Goal: Information Seeking & Learning: Compare options

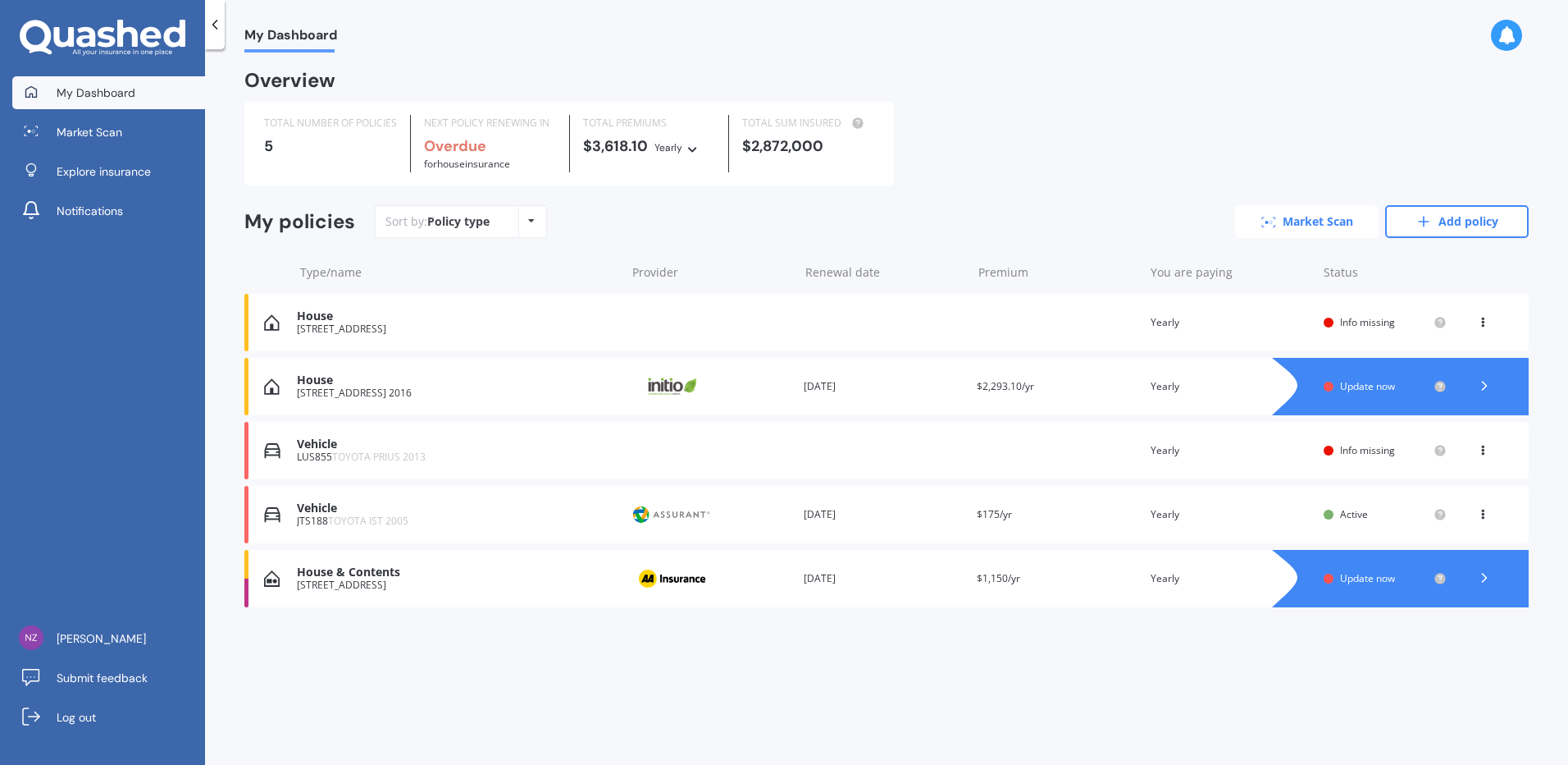
click at [1321, 227] on link "Market Scan" at bounding box center [1307, 222] width 144 height 33
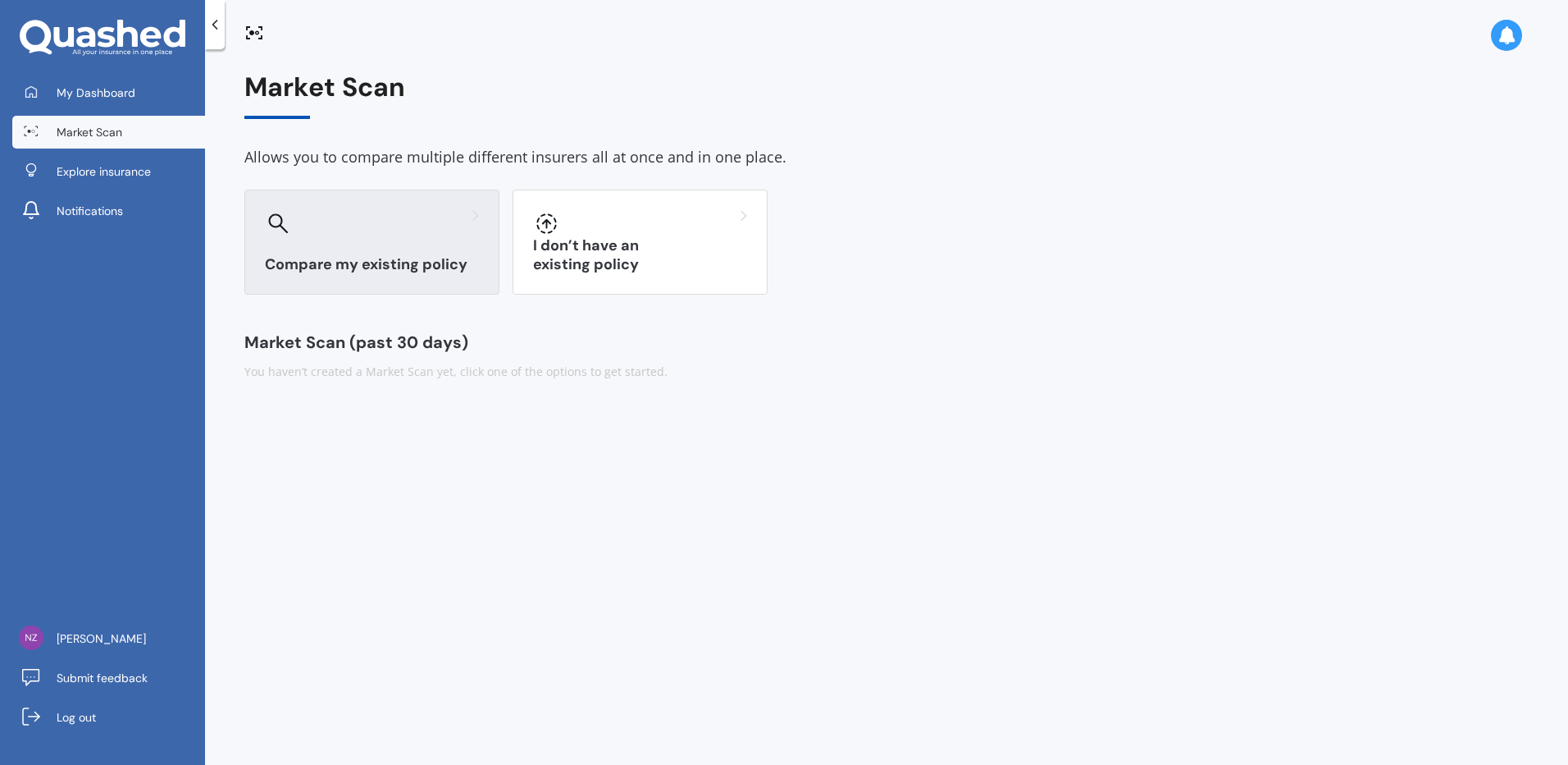
click at [324, 259] on h3 "Compare my existing policy" at bounding box center [372, 264] width 214 height 18
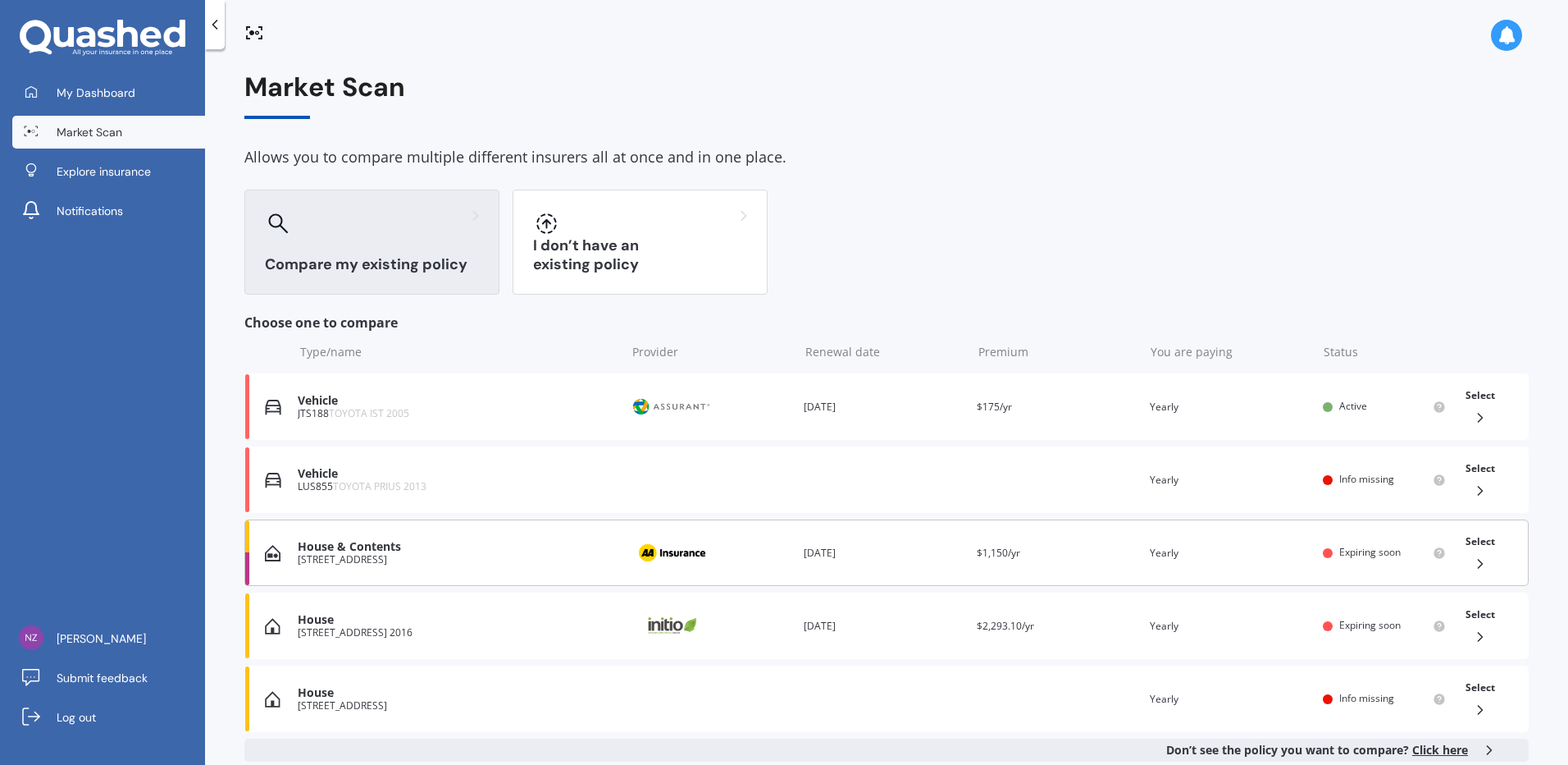
click at [382, 559] on div "[STREET_ADDRESS]" at bounding box center [457, 560] width 320 height 12
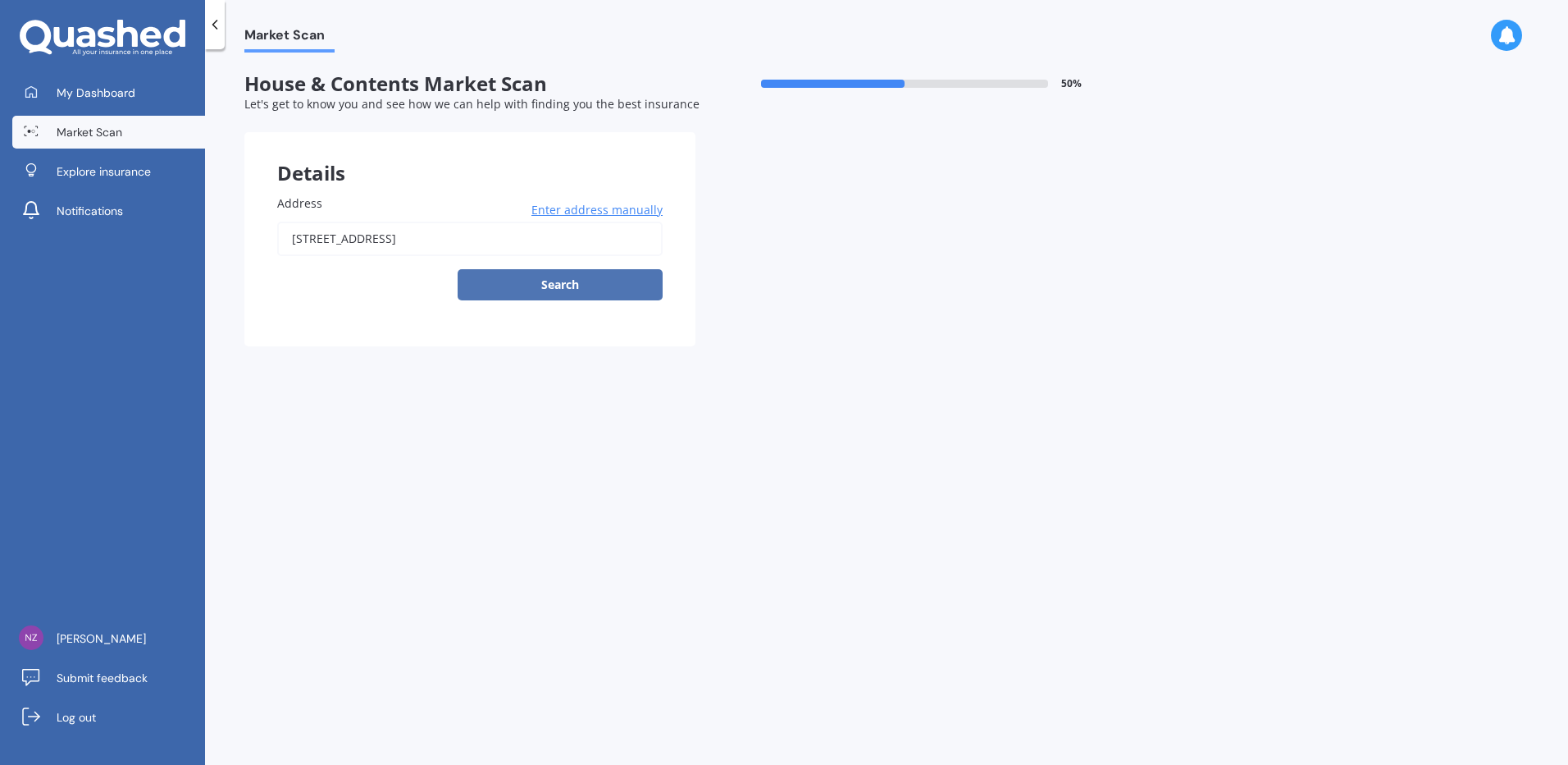
click at [544, 287] on button "Search" at bounding box center [560, 285] width 205 height 31
type input "[STREET_ADDRESS]"
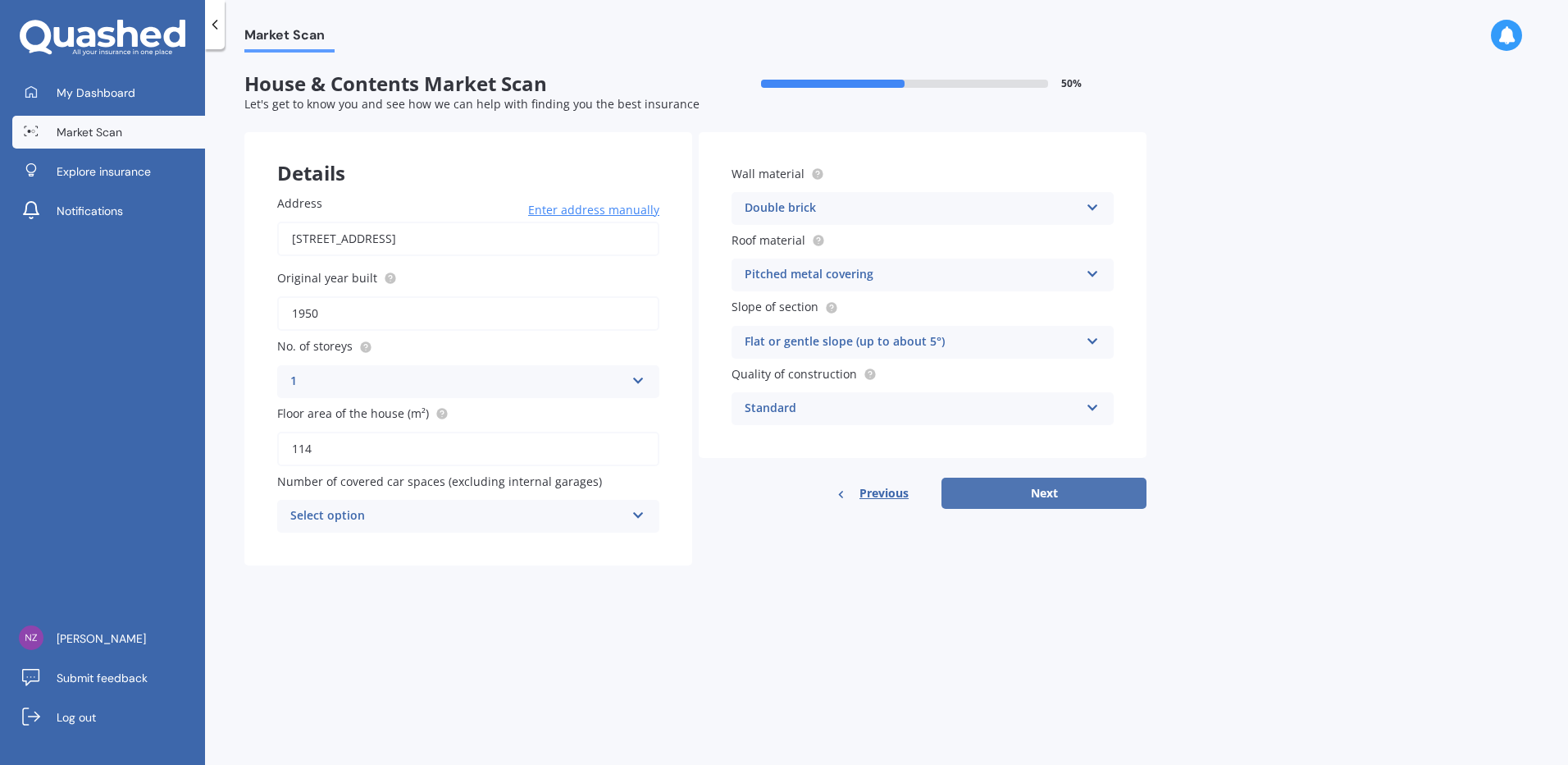
click at [1078, 488] on button "Next" at bounding box center [1043, 493] width 205 height 31
click at [453, 517] on div "Select option" at bounding box center [460, 516] width 326 height 18
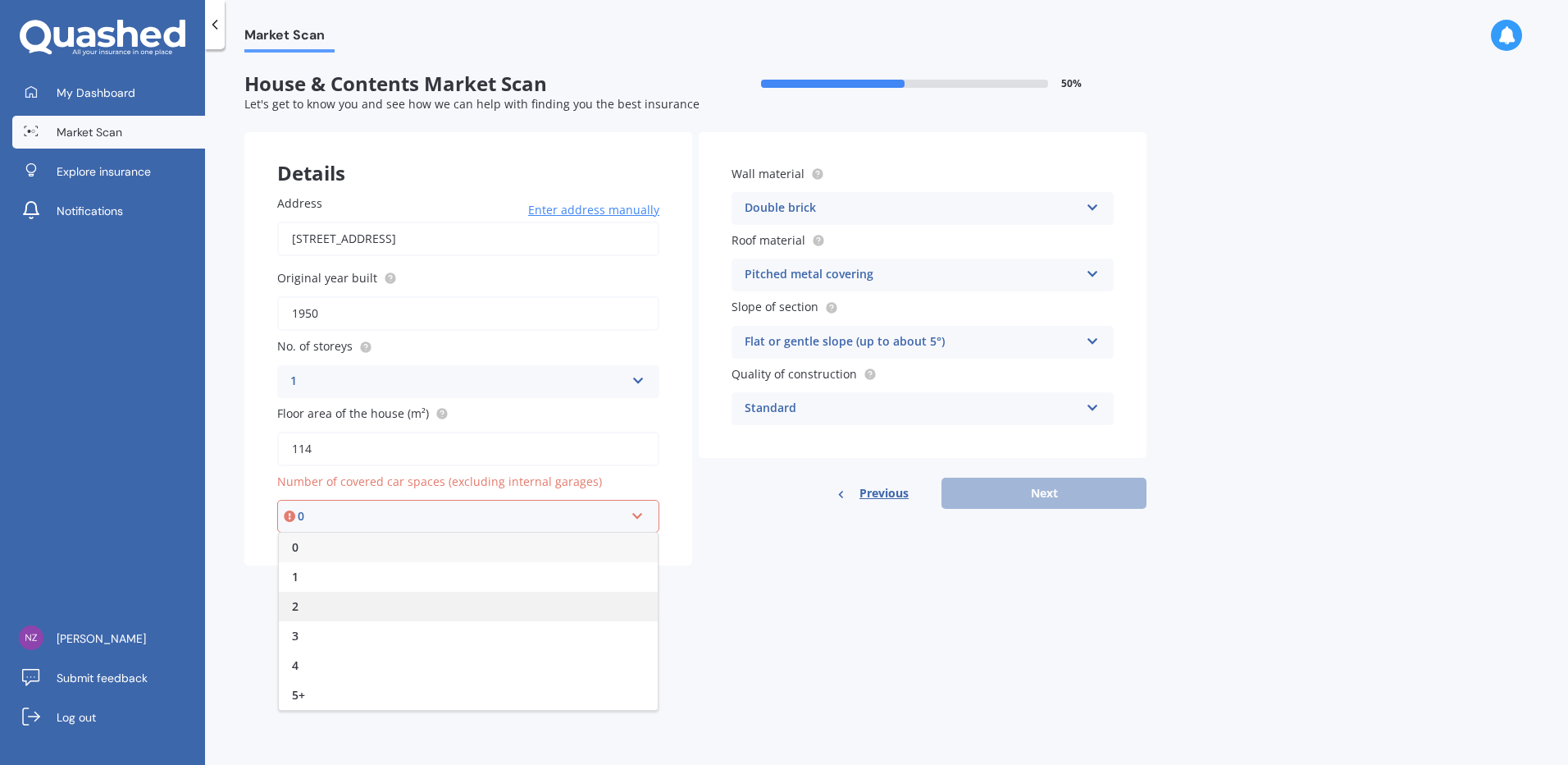
click at [339, 607] on div "2" at bounding box center [468, 607] width 379 height 29
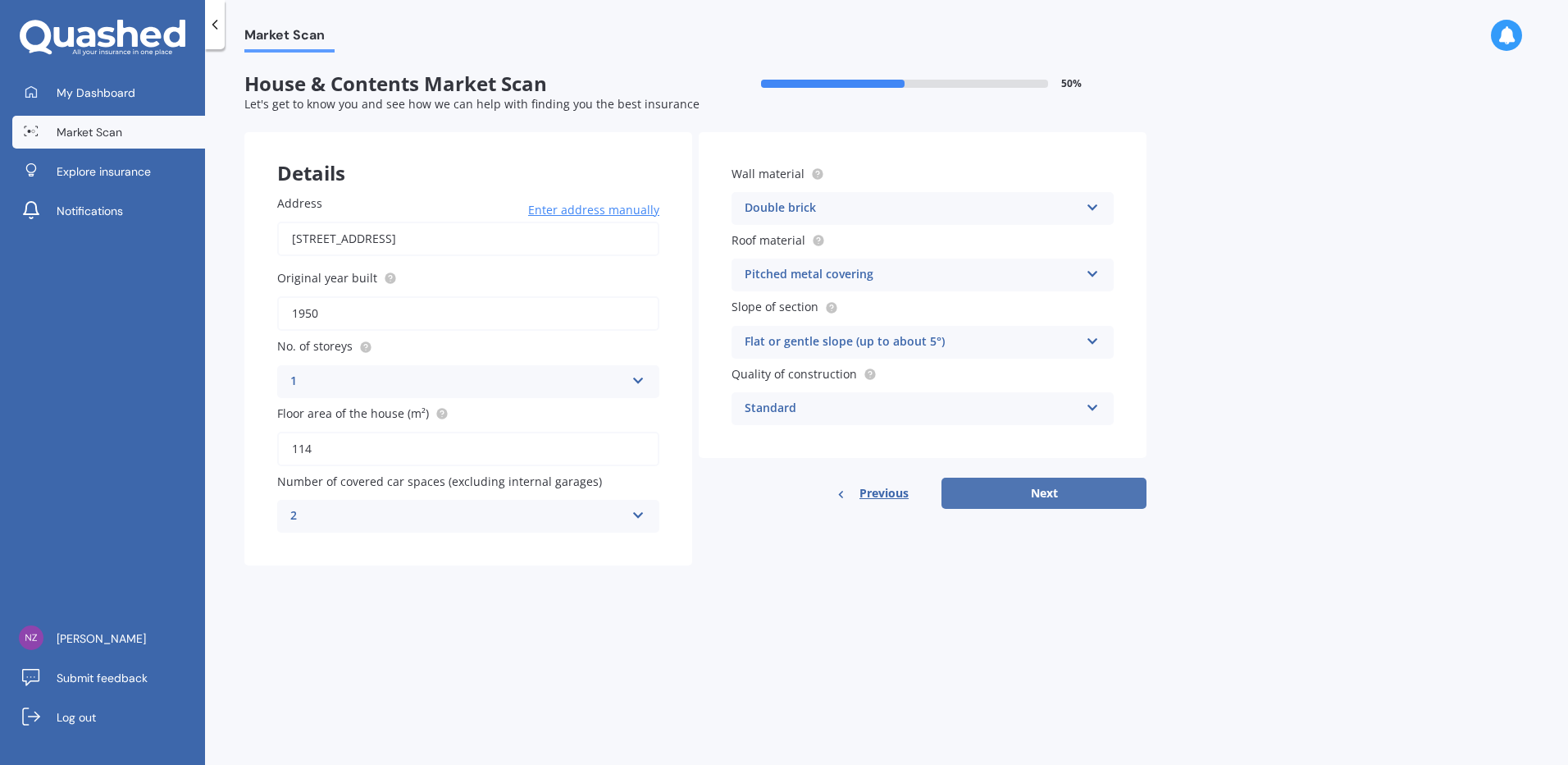
click at [1046, 507] on button "Next" at bounding box center [1043, 493] width 205 height 31
select select "19"
select select "02"
select select "1971"
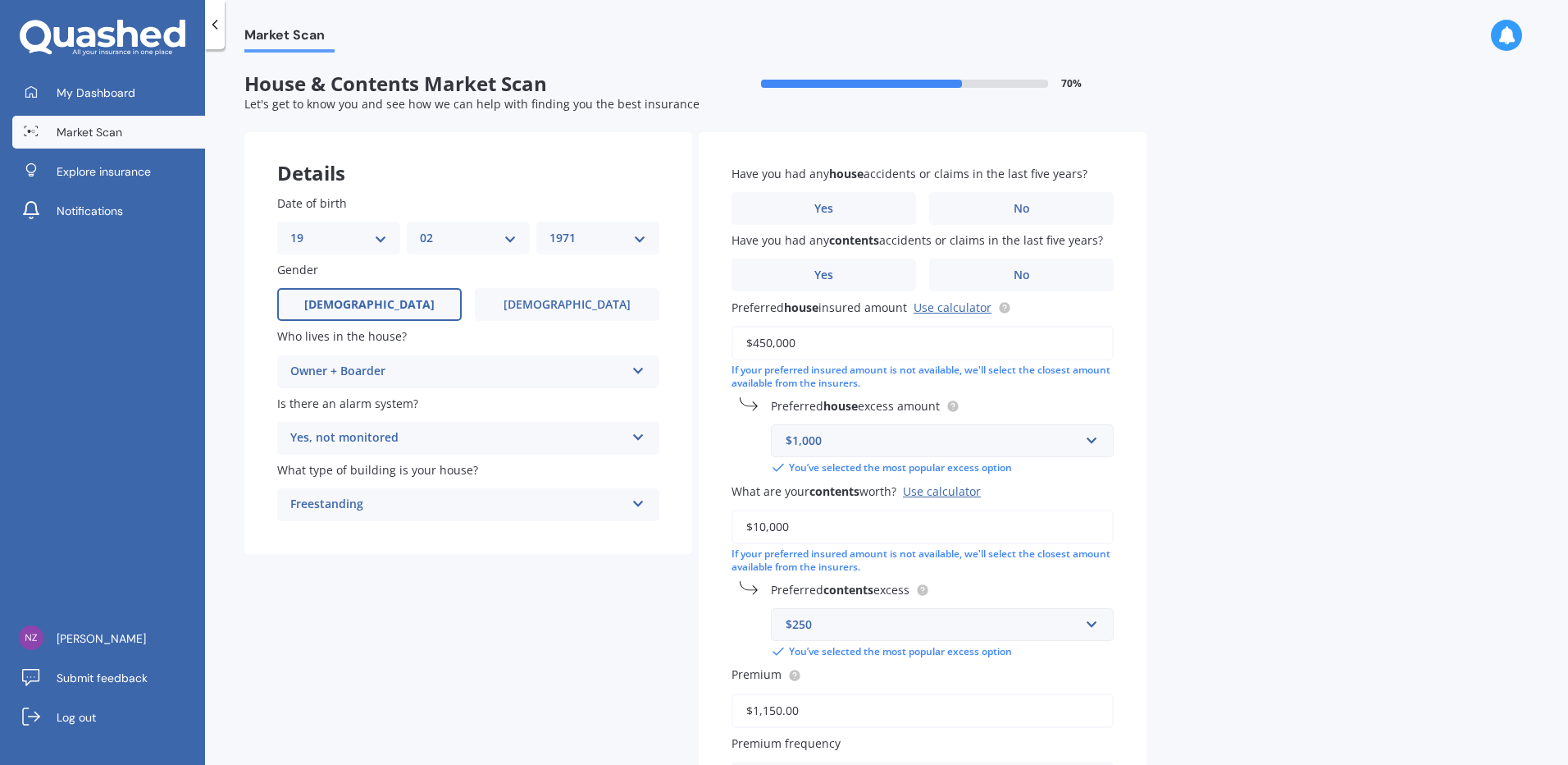
scroll to position [223, 0]
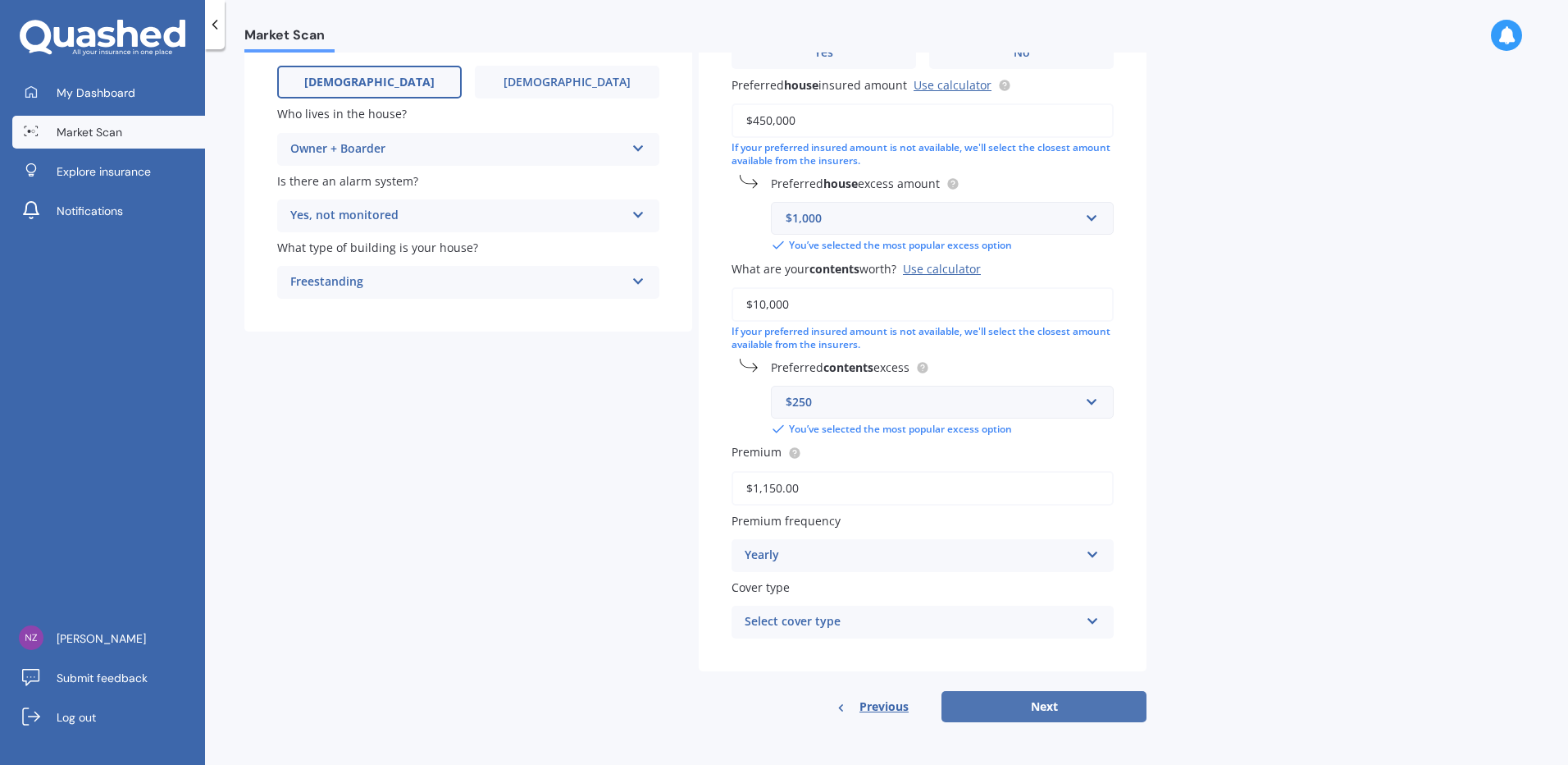
click at [1049, 697] on button "Next" at bounding box center [1043, 707] width 205 height 31
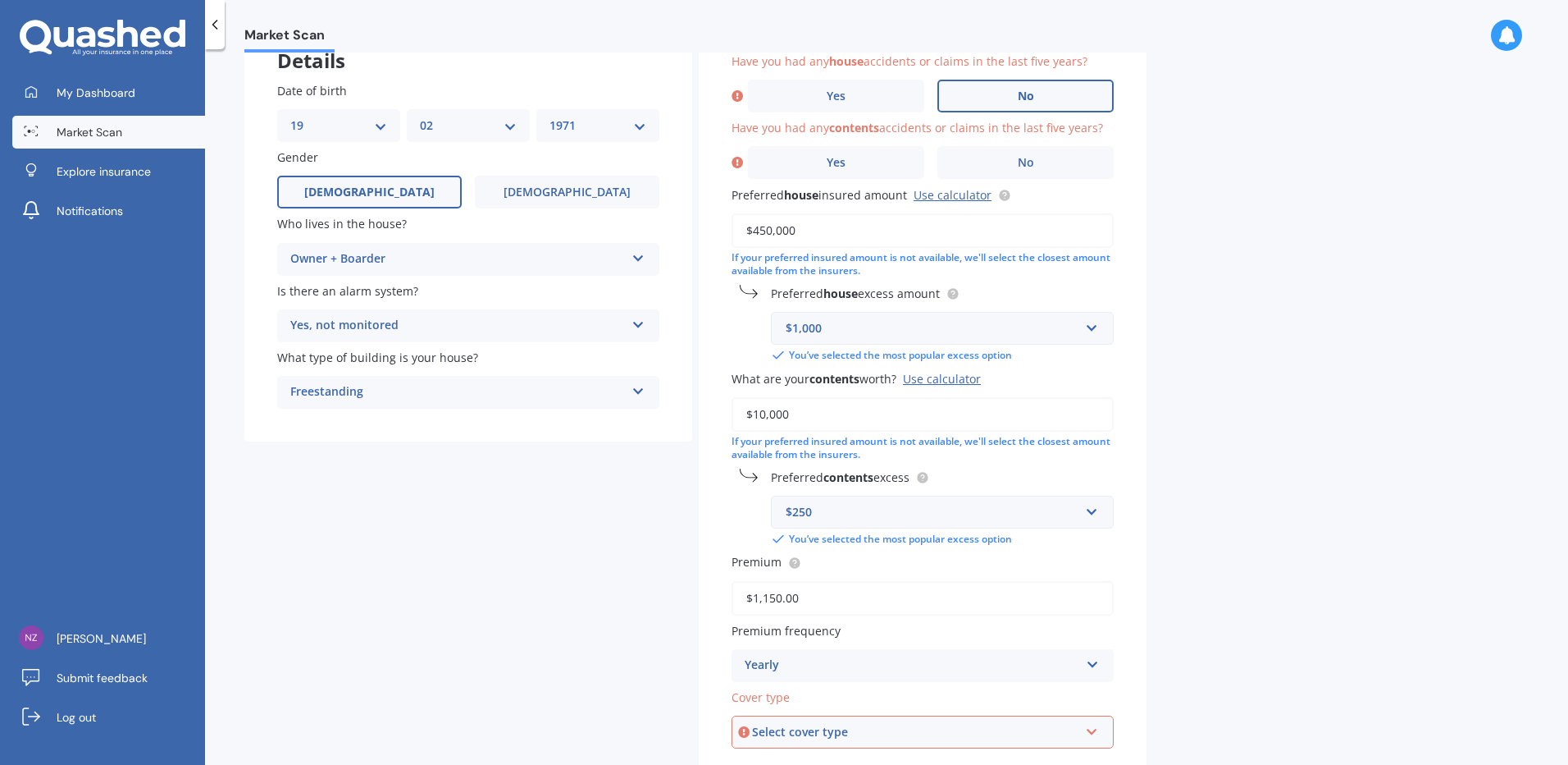
click at [1012, 94] on label "No" at bounding box center [1025, 96] width 176 height 33
click at [0, 0] on input "No" at bounding box center [0, 0] width 0 height 0
click at [1017, 160] on span "No" at bounding box center [1025, 162] width 17 height 14
click at [0, 0] on input "No" at bounding box center [0, 0] width 0 height 0
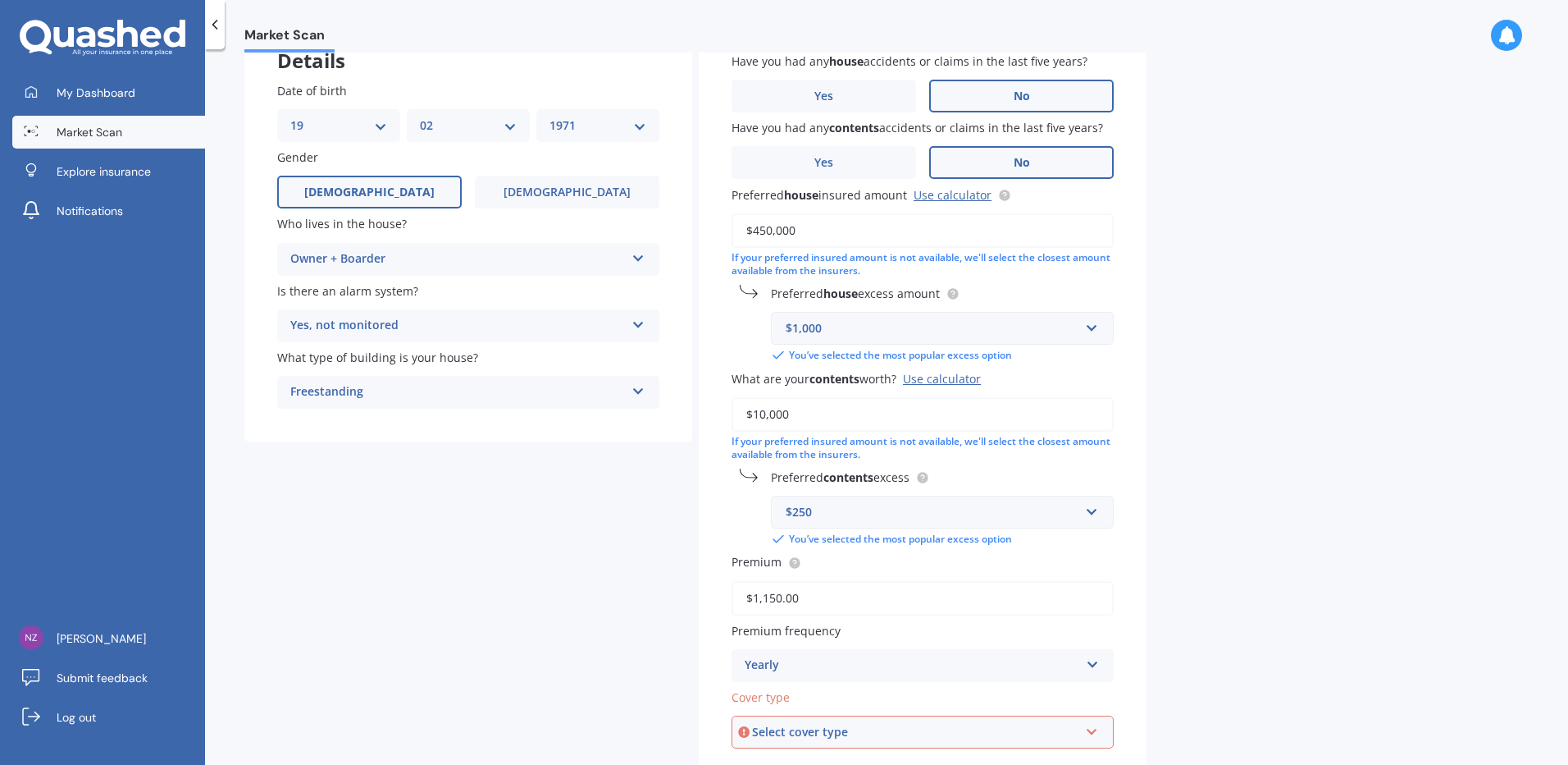
click at [959, 715] on div "Select cover type Home and Contents Insurance Package" at bounding box center [922, 732] width 382 height 33
click at [1245, 562] on div "Market Scan House & Contents Market Scan 70 % Let's get to know you and see how…" at bounding box center [886, 410] width 1363 height 715
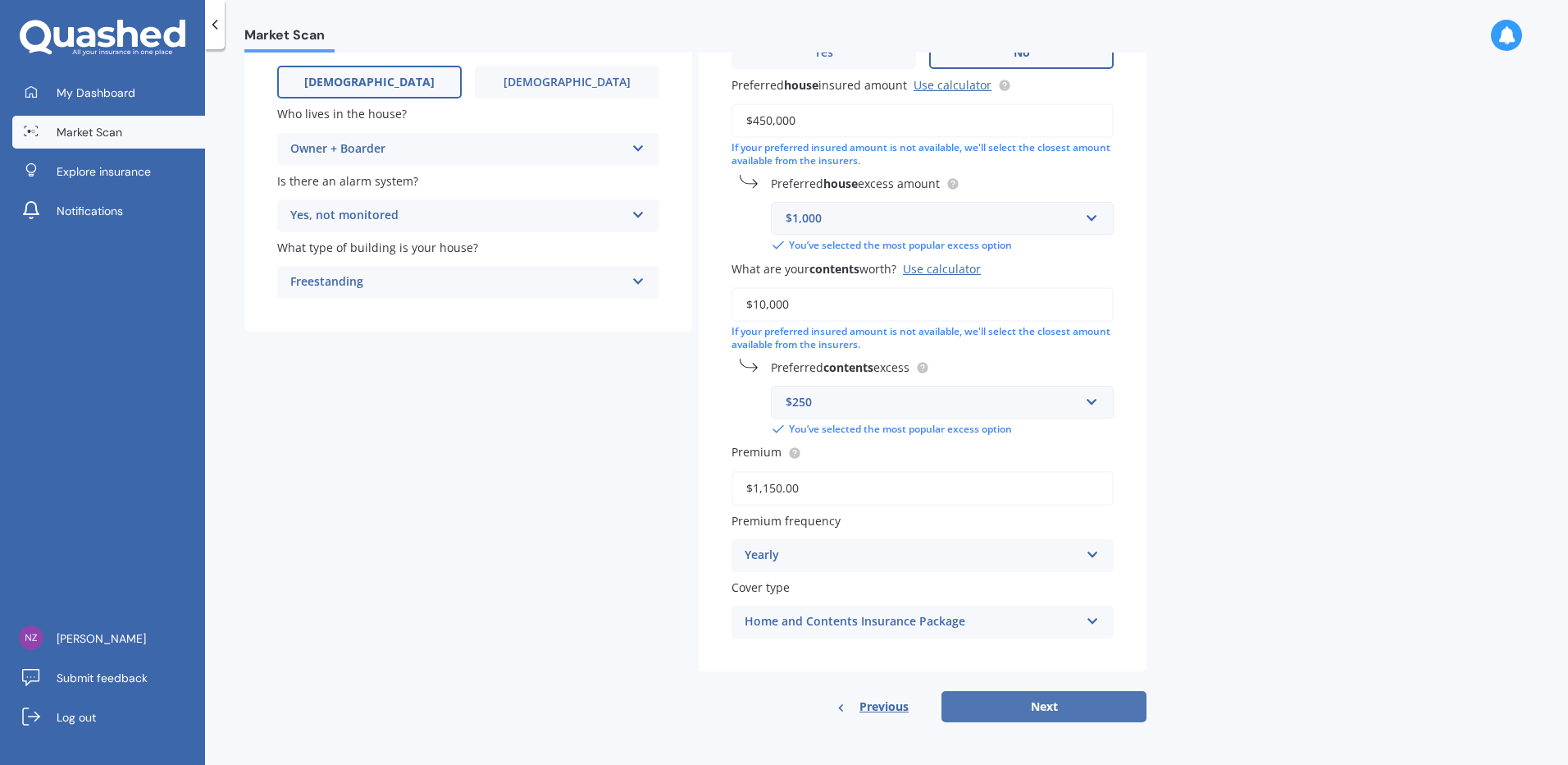
click at [1075, 705] on button "Next" at bounding box center [1043, 707] width 205 height 31
select select "19"
select select "02"
select select "1971"
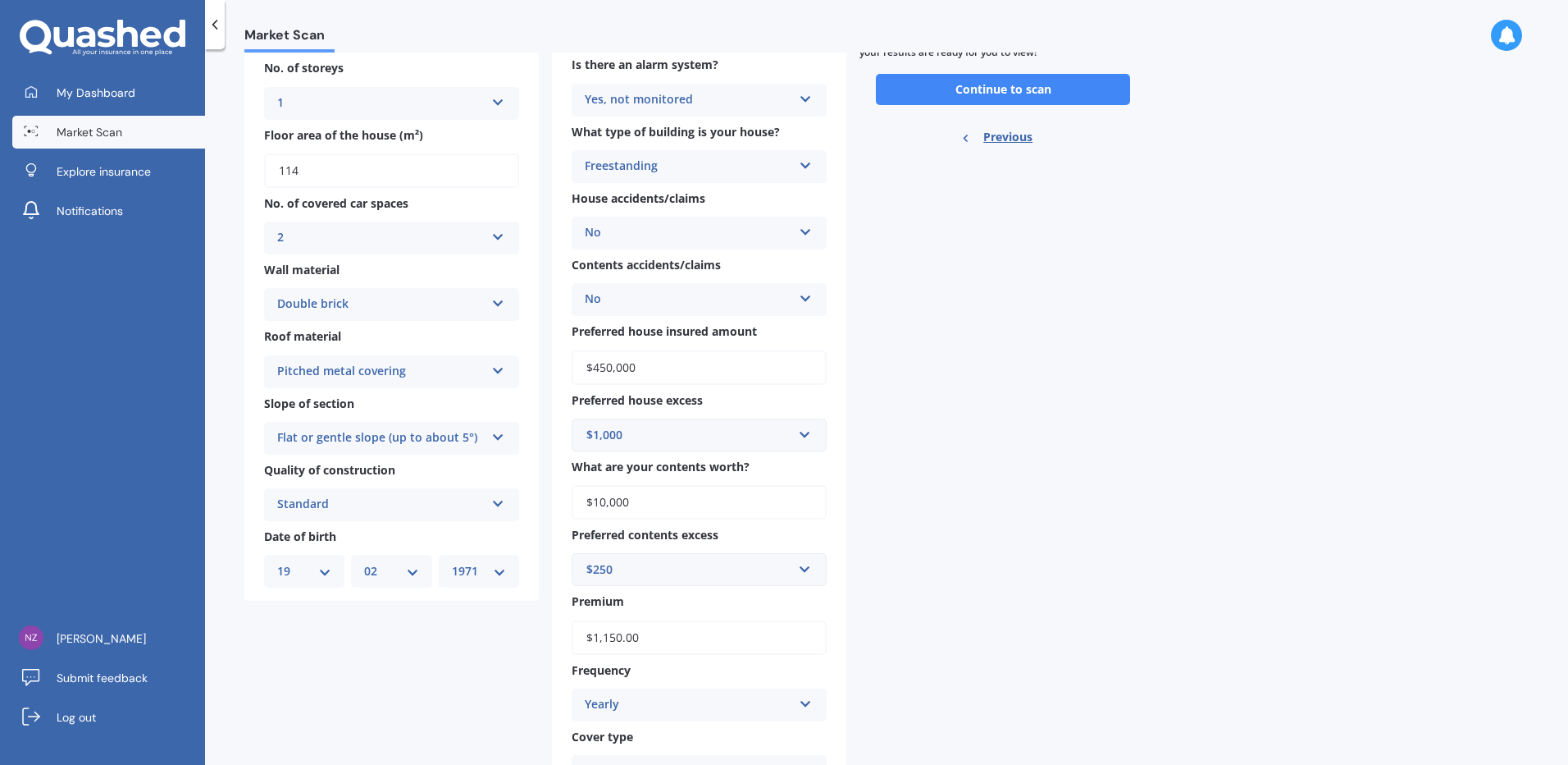
scroll to position [0, 0]
